Goal: Task Accomplishment & Management: Use online tool/utility

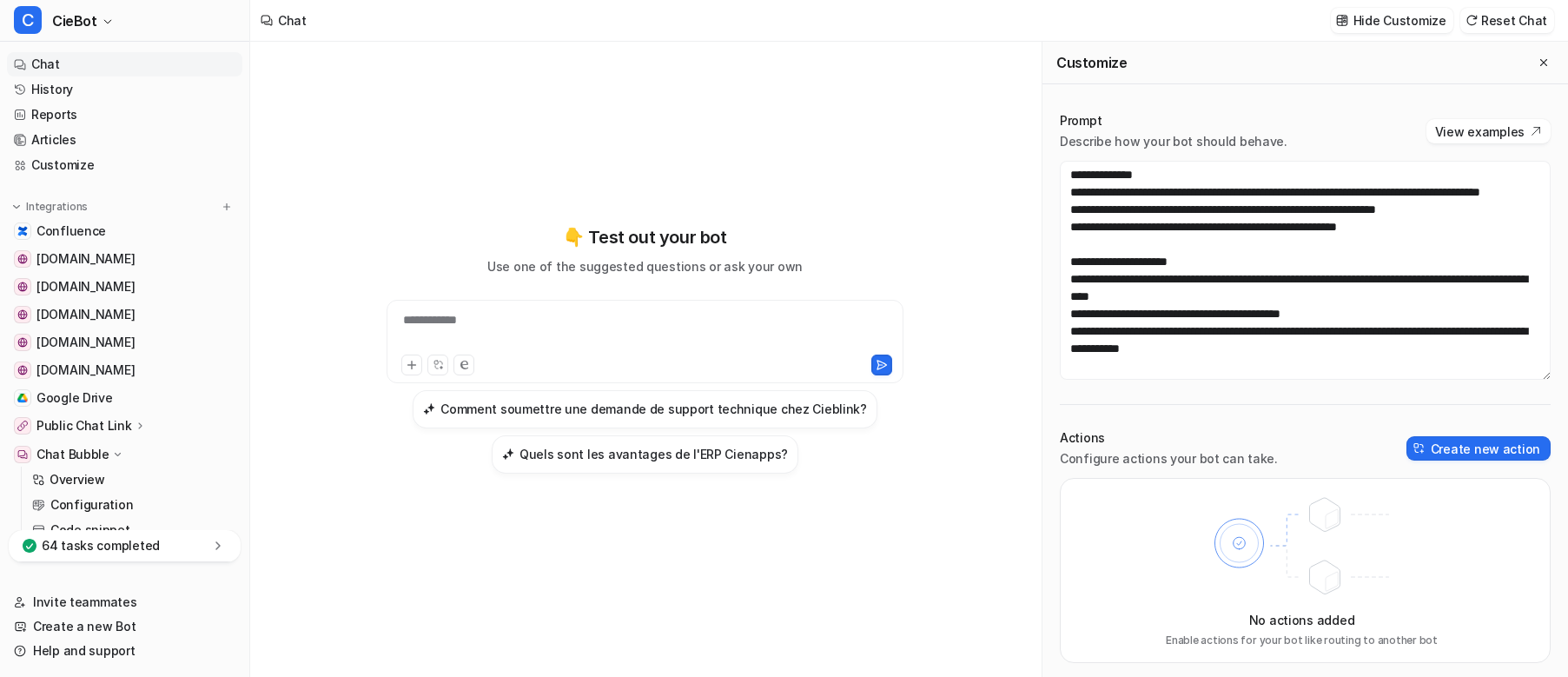
scroll to position [2016, 0]
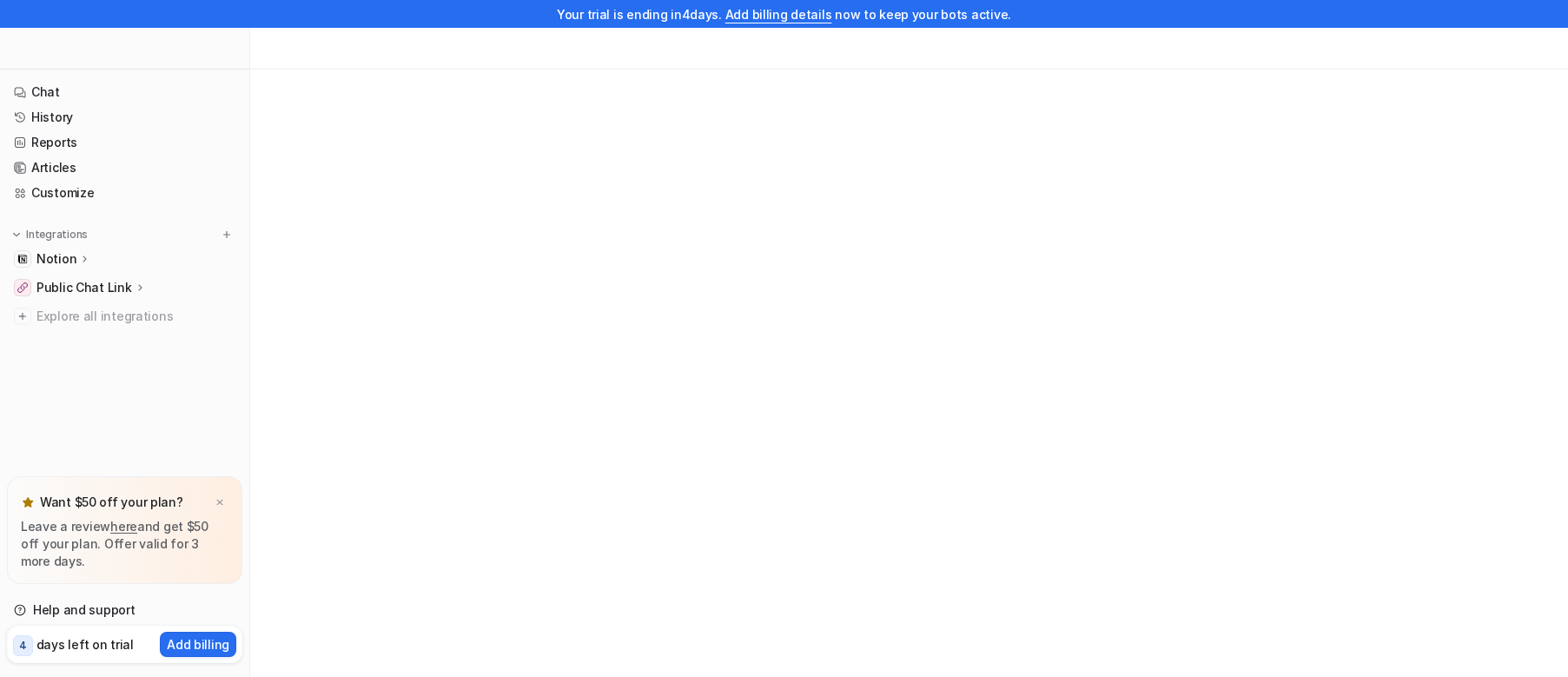
click at [73, 260] on p "Notion" at bounding box center [56, 259] width 40 height 18
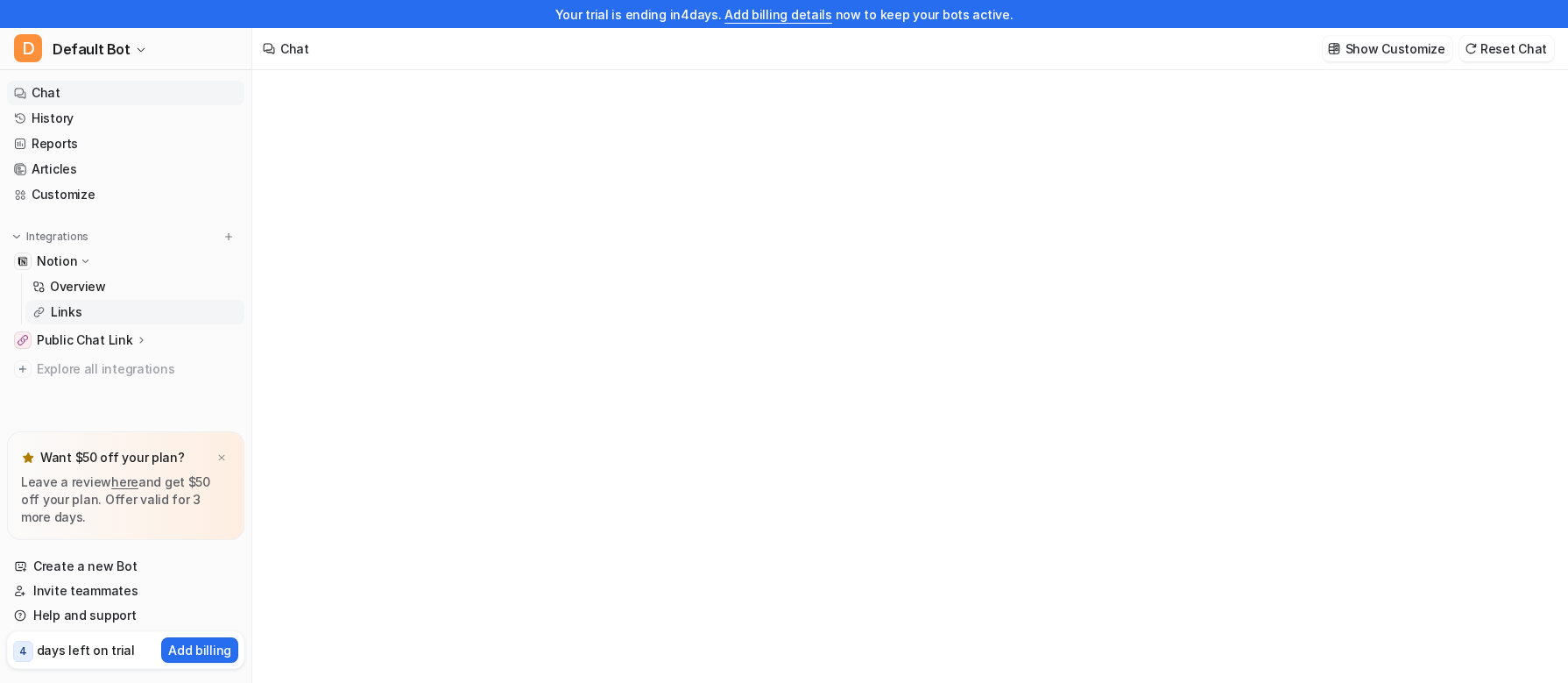
click at [80, 306] on p "Links" at bounding box center [66, 312] width 32 height 18
type textarea "**********"
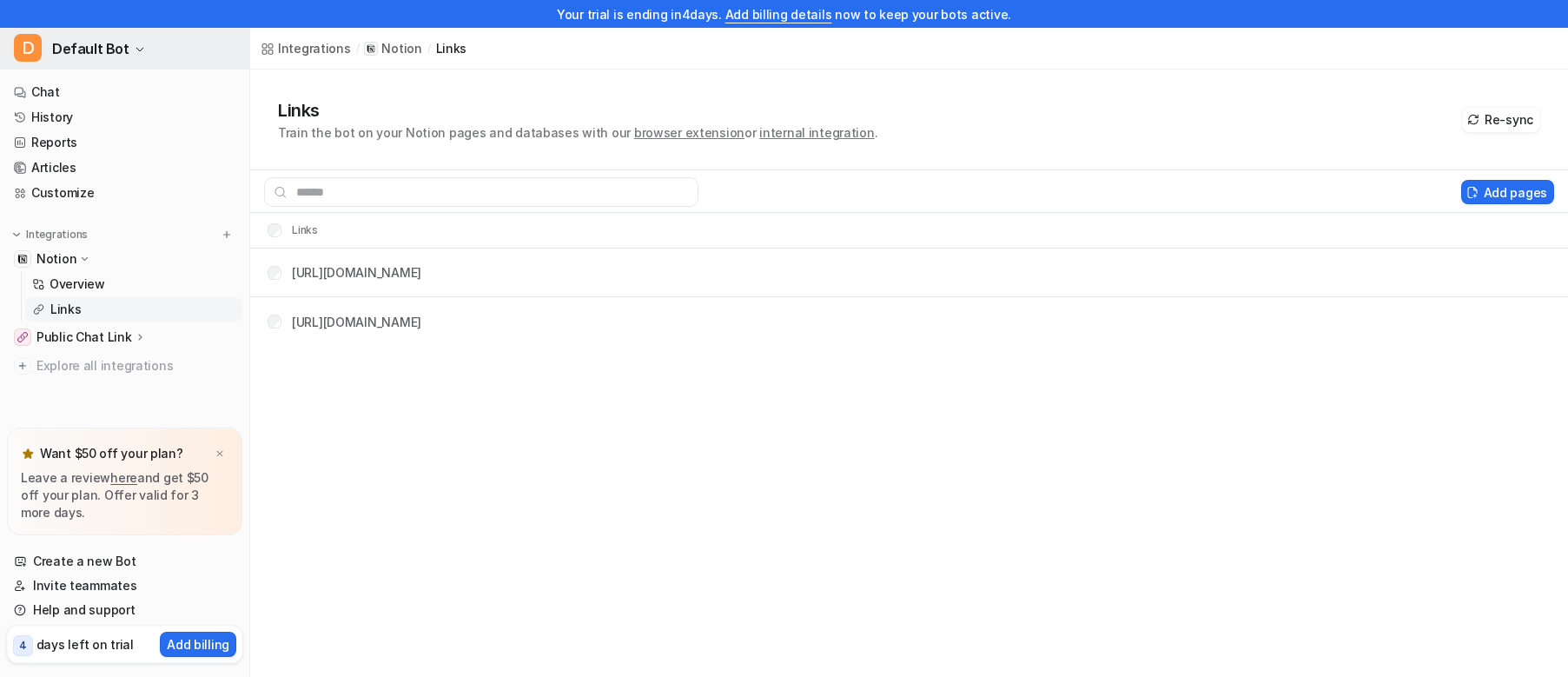
click at [108, 49] on span "Default Bot" at bounding box center [91, 49] width 77 height 25
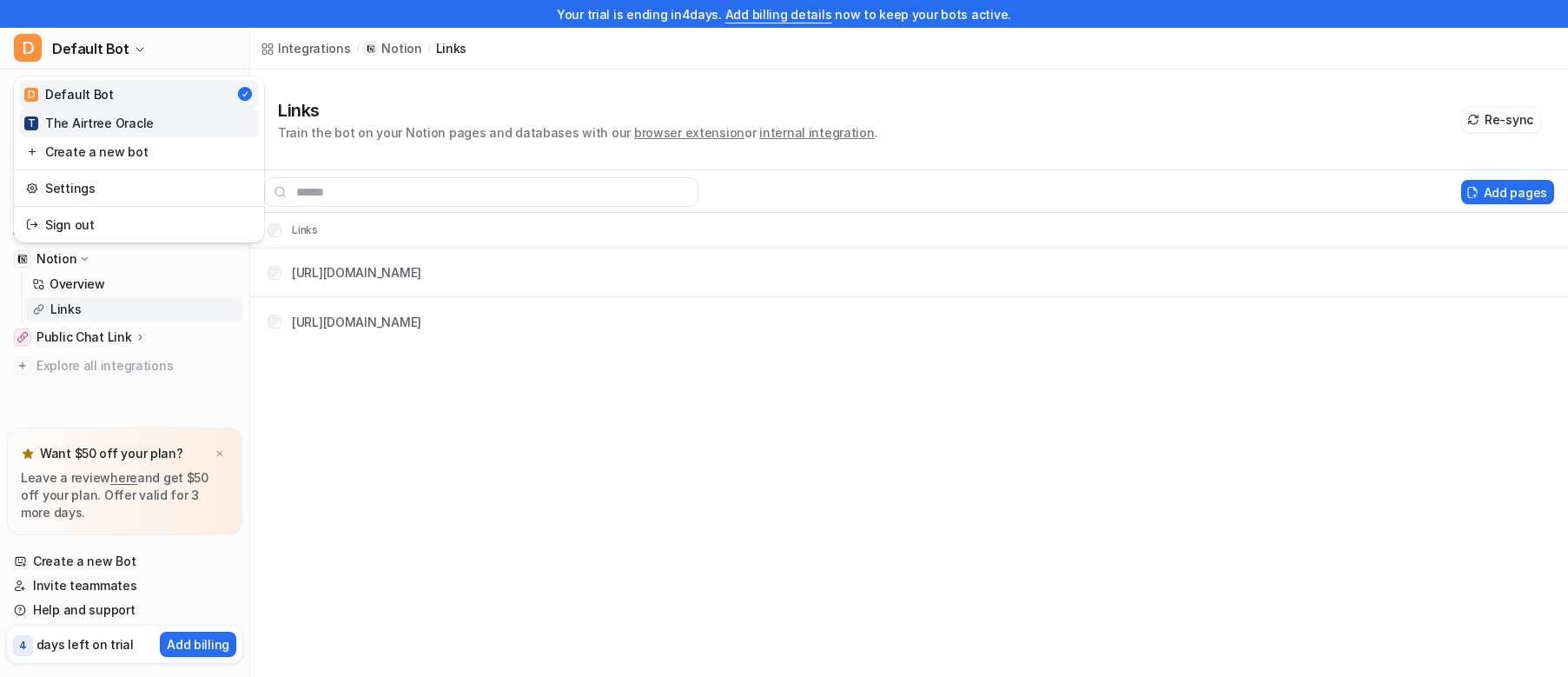
click at [109, 113] on link "T The Airtree Oracle" at bounding box center [139, 123] width 240 height 29
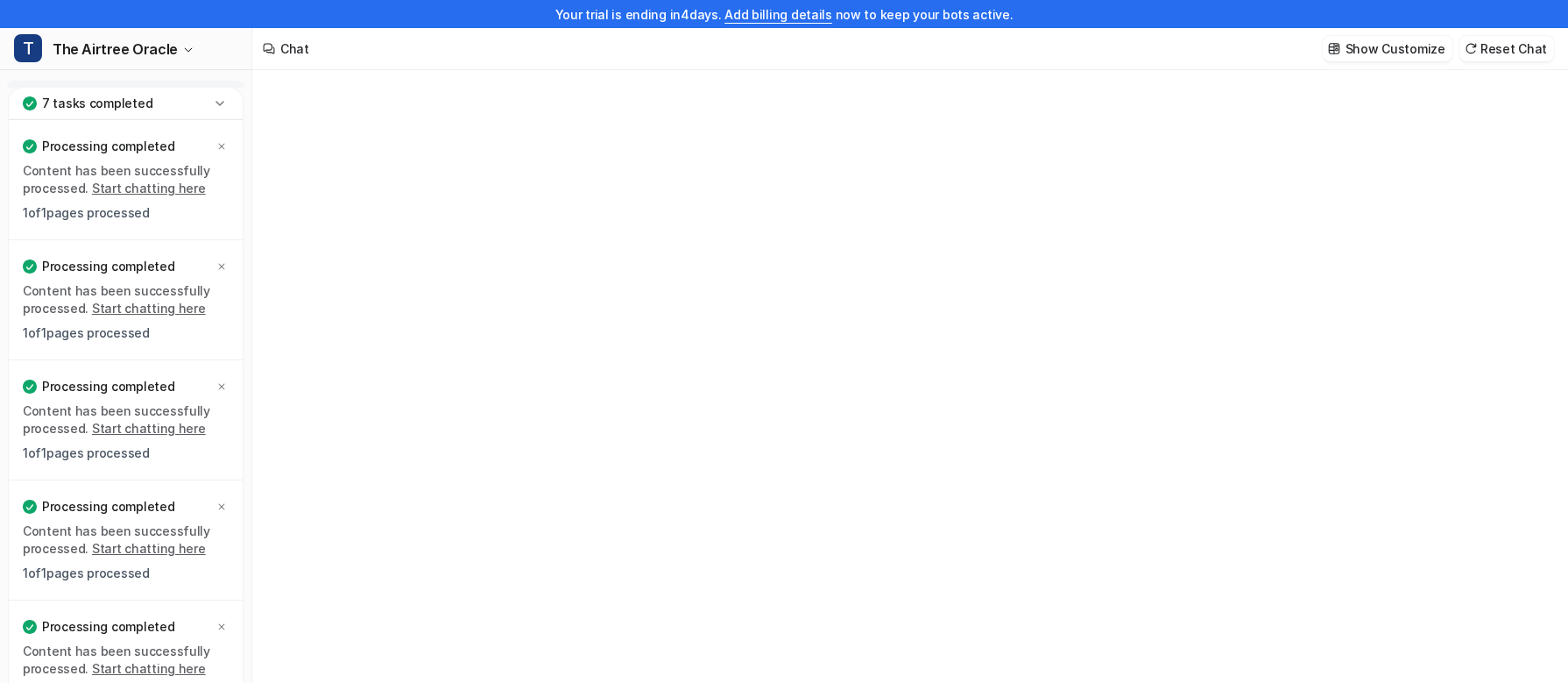
type textarea "**********"
click at [221, 106] on icon at bounding box center [220, 104] width 18 height 18
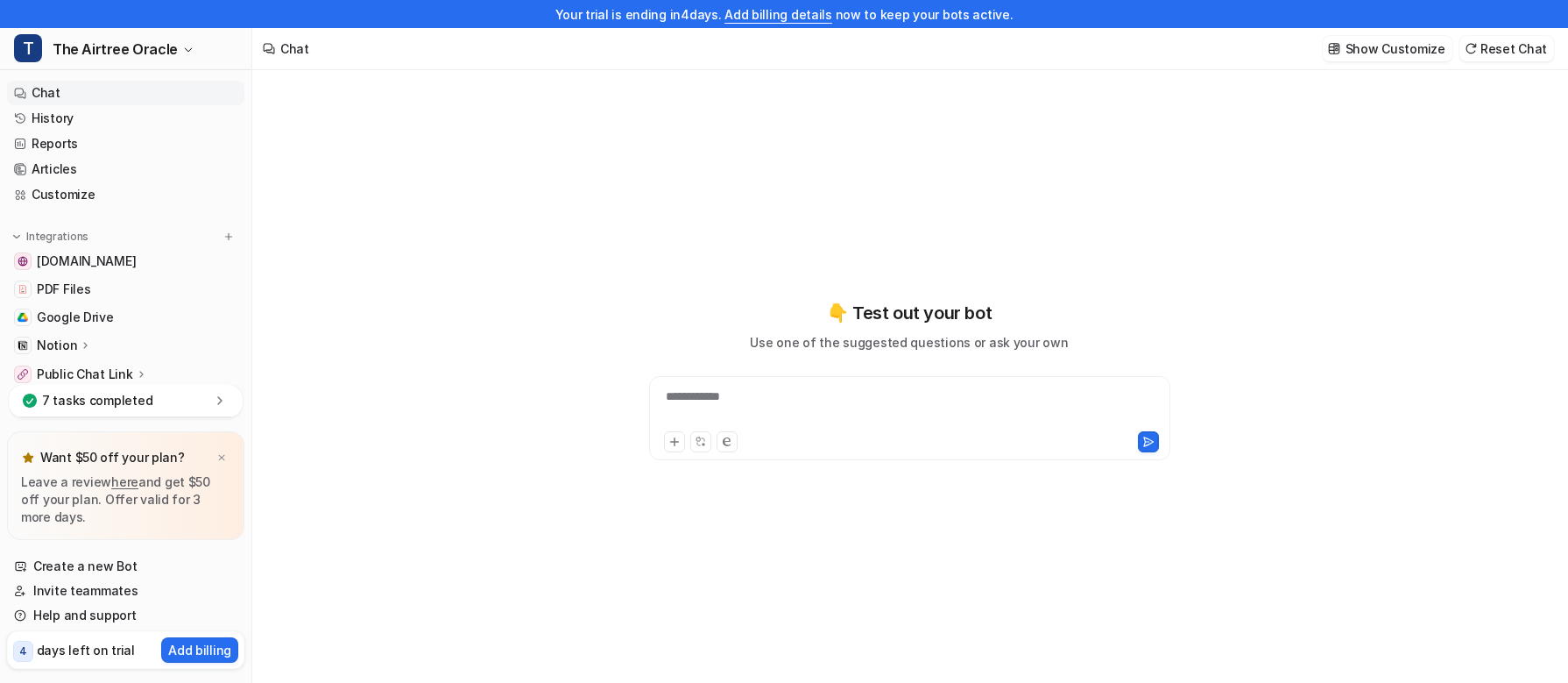
click at [89, 334] on div "Notion" at bounding box center [126, 346] width 238 height 25
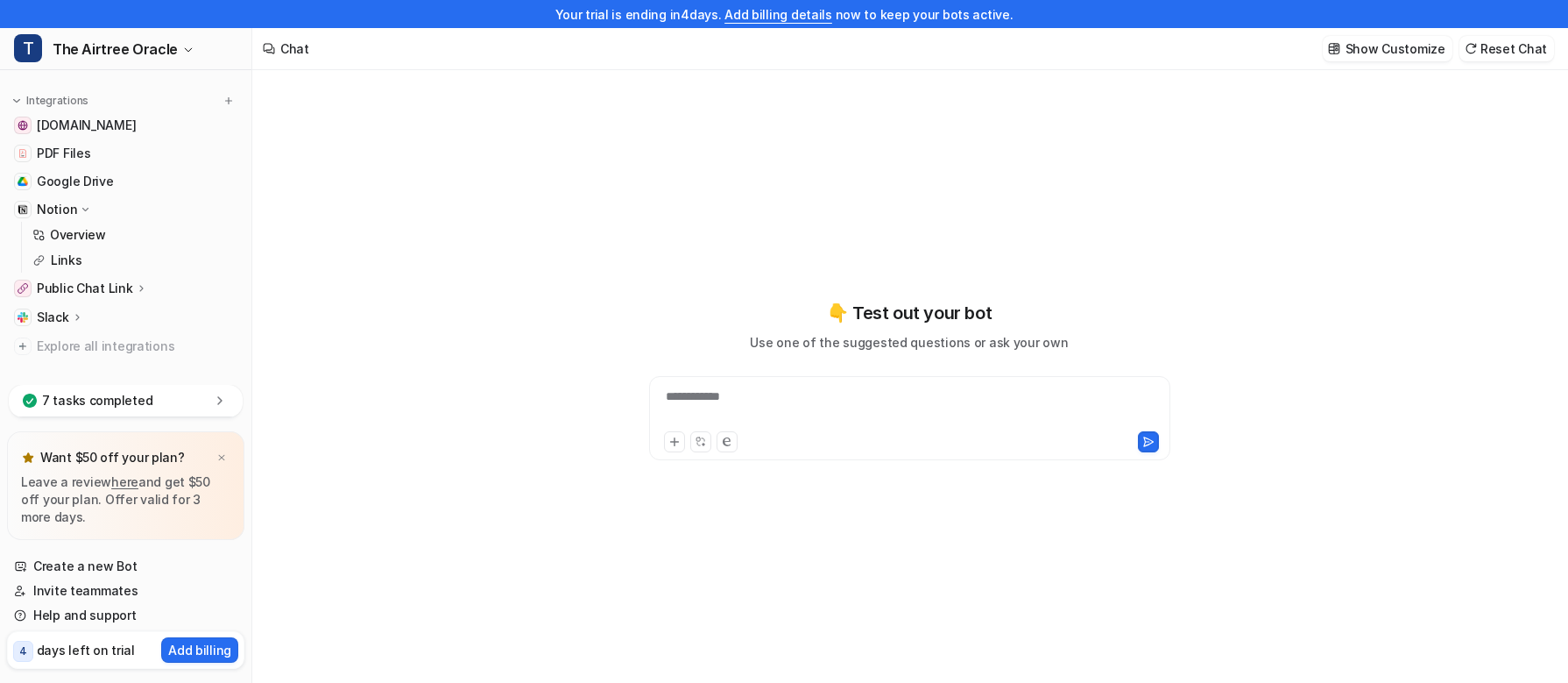
scroll to position [159, 0]
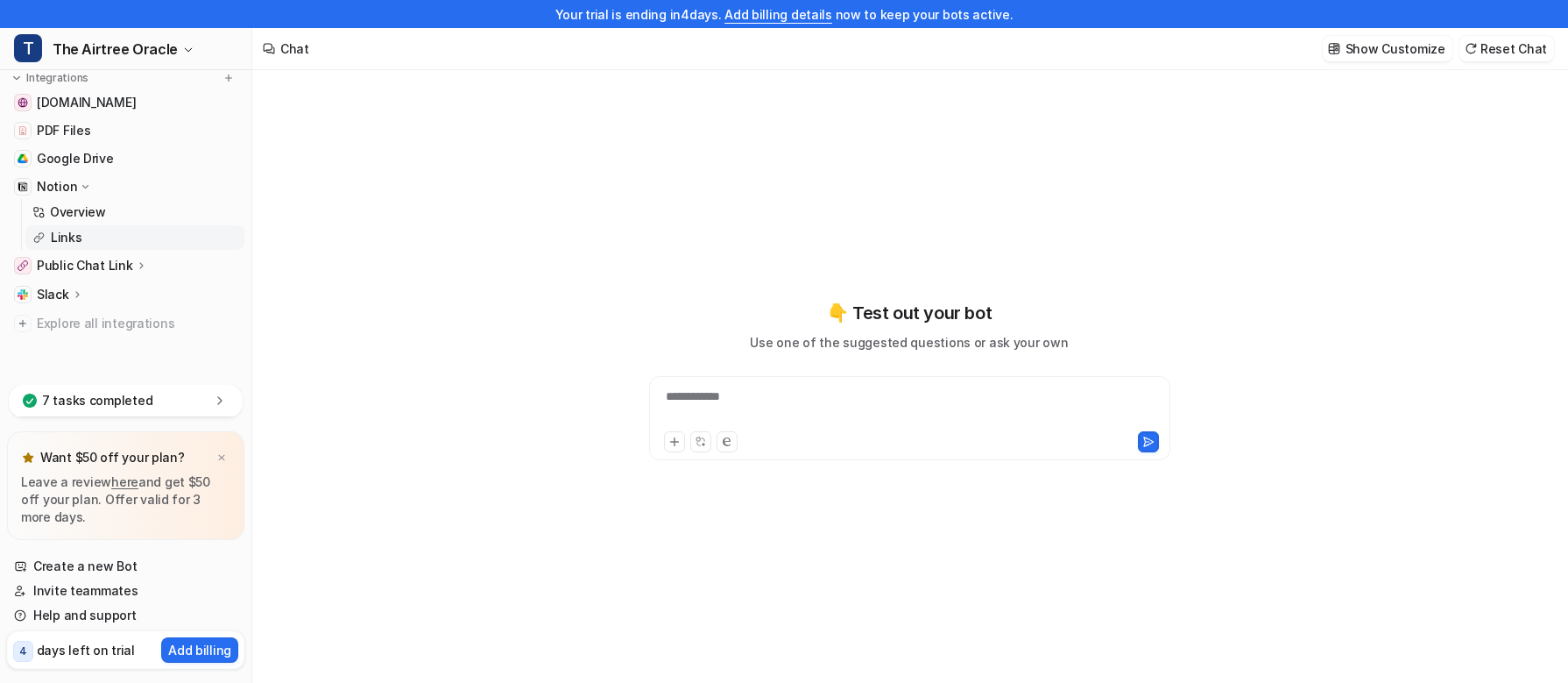
click at [111, 233] on link "Links" at bounding box center [135, 238] width 219 height 25
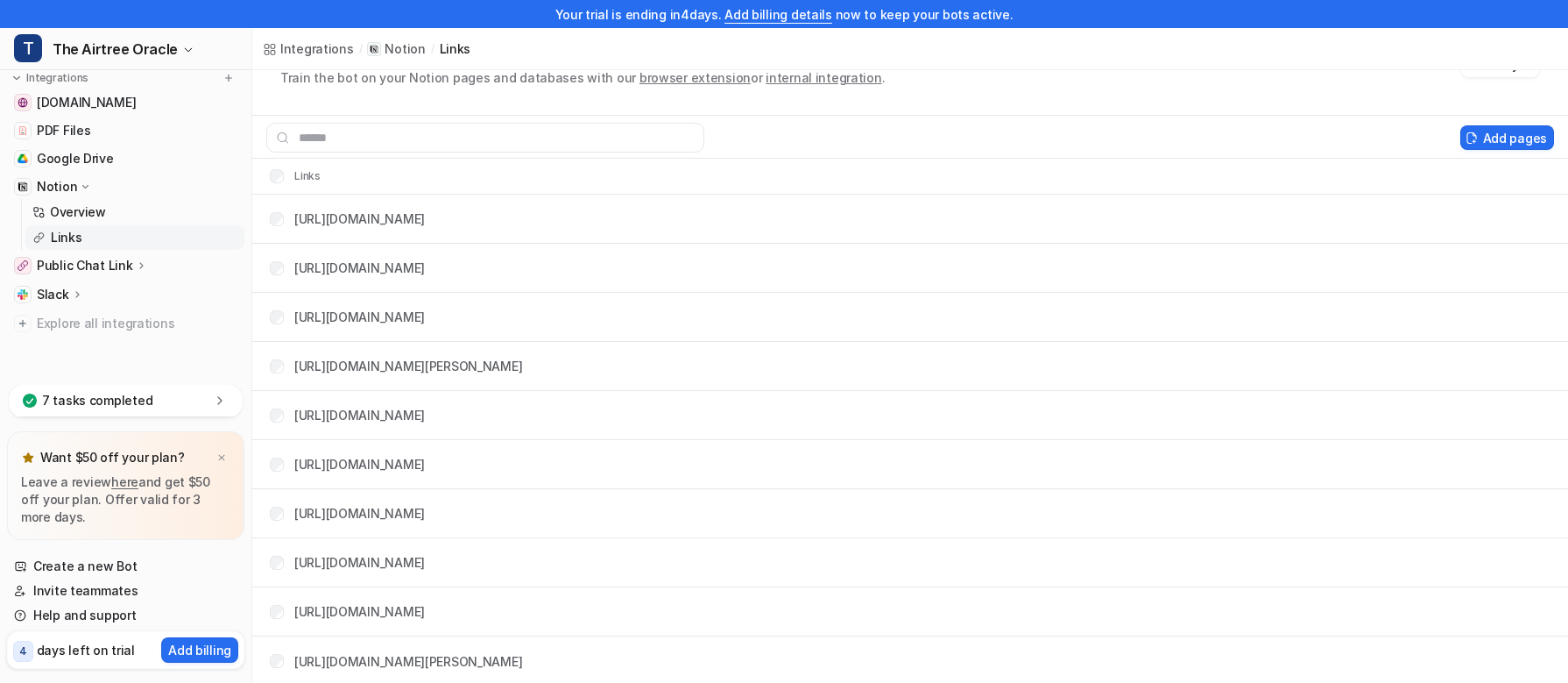
scroll to position [59, 0]
